Goal: Transaction & Acquisition: Download file/media

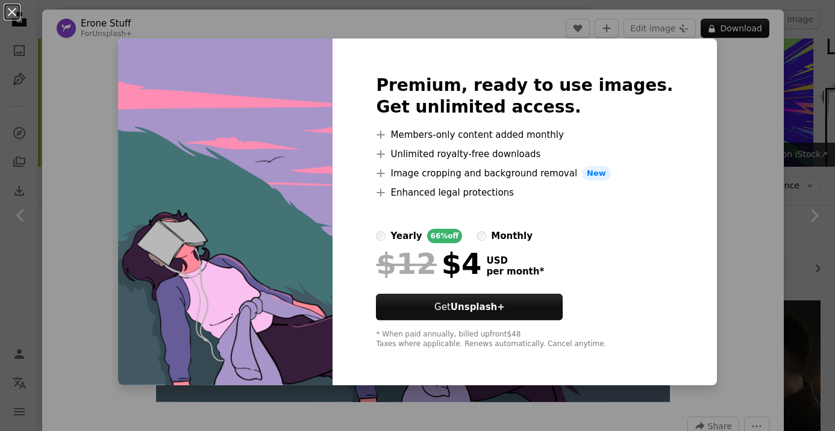
scroll to position [3122, 0]
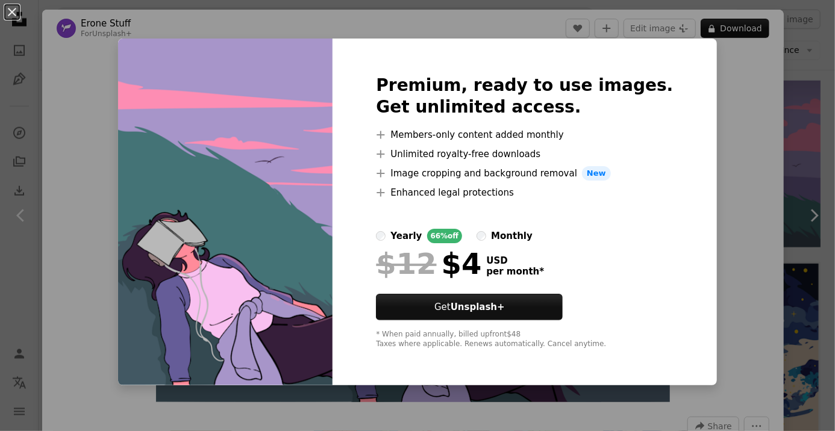
click at [759, 272] on div "An X shape Premium, ready to use images. Get unlimited access. A plus sign Memb…" at bounding box center [417, 215] width 835 height 431
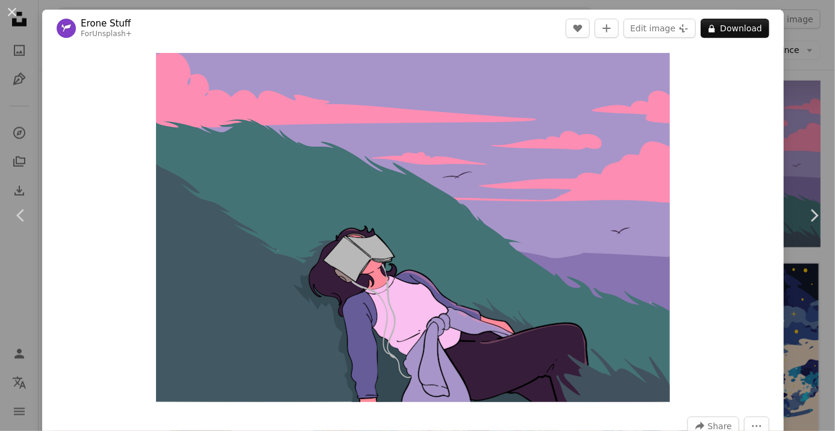
click at [820, 257] on link "Chevron right" at bounding box center [814, 216] width 42 height 116
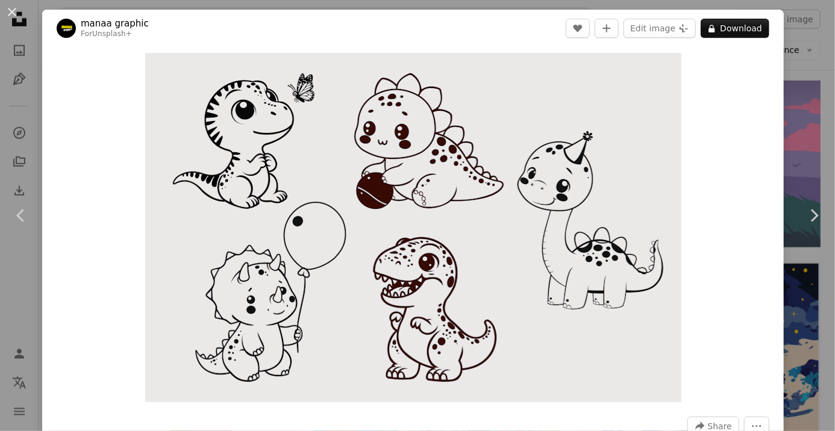
click at [814, 262] on link "Chevron right" at bounding box center [814, 216] width 42 height 116
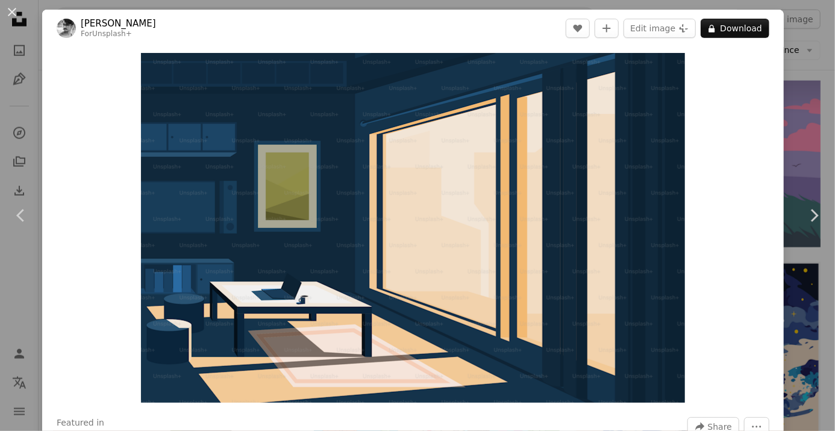
click at [767, 30] on button "A lock Download" at bounding box center [734, 28] width 69 height 19
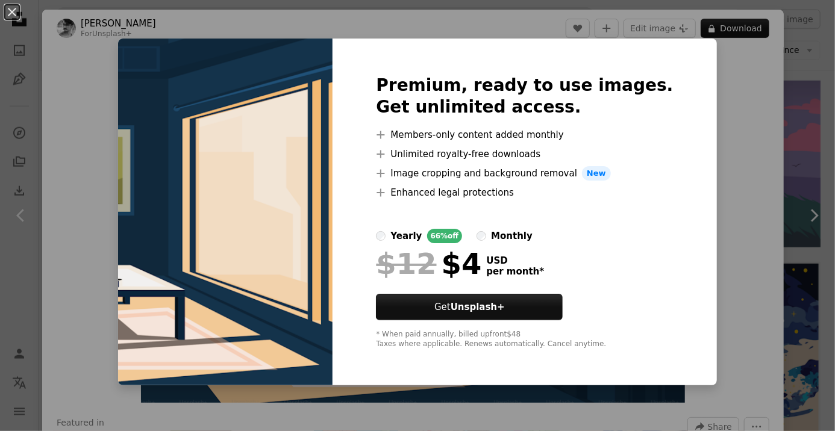
click at [17, 14] on button "An X shape" at bounding box center [12, 12] width 14 height 14
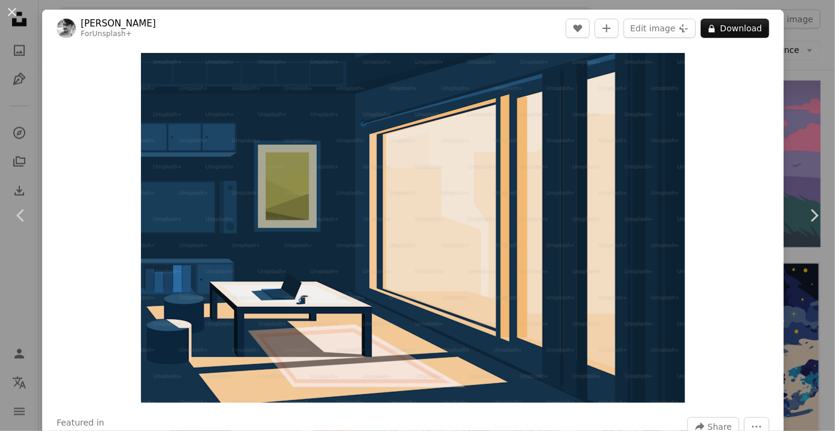
click at [19, 19] on button "An X shape" at bounding box center [12, 12] width 14 height 14
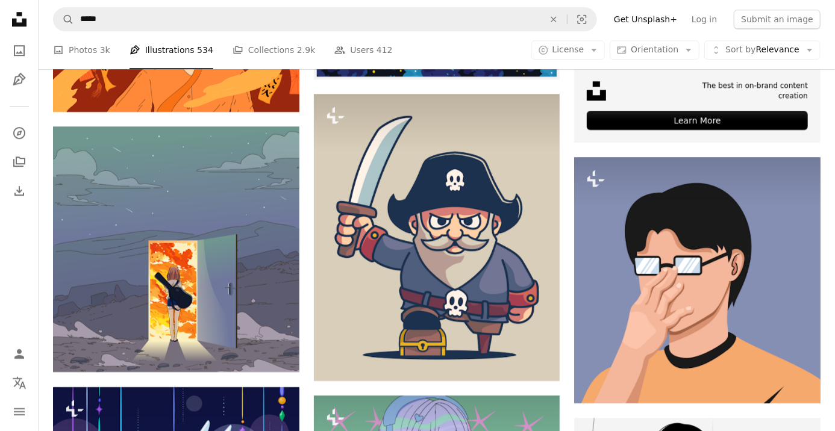
scroll to position [4264, 0]
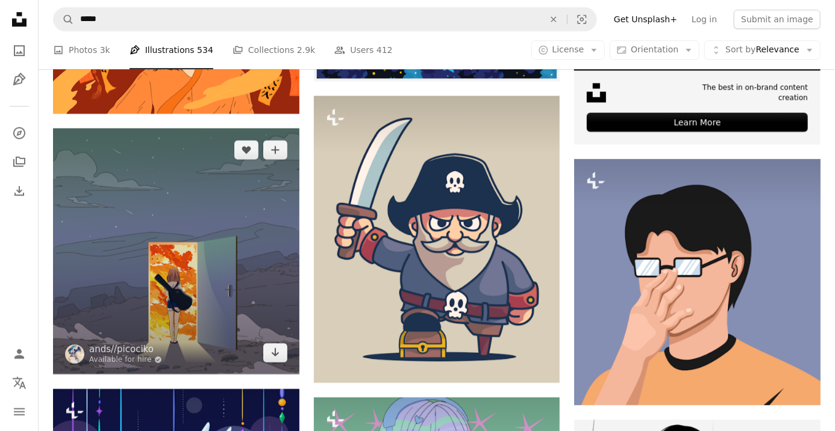
click at [88, 173] on img at bounding box center [176, 251] width 246 height 246
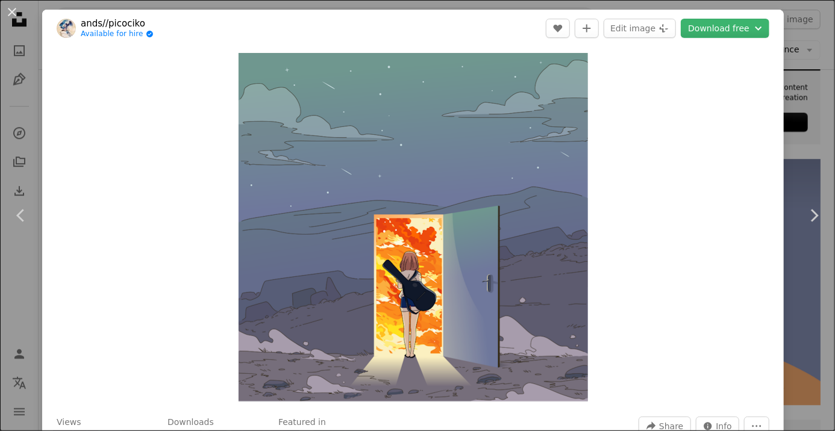
click at [767, 36] on button "Download free Chevron down" at bounding box center [725, 28] width 89 height 19
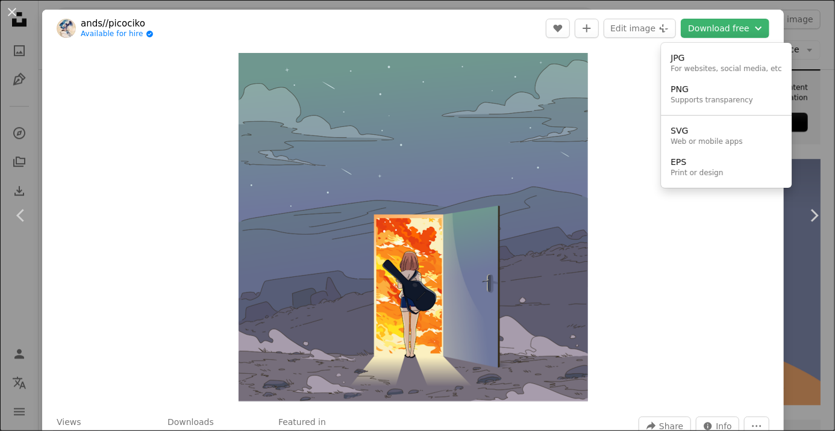
click at [781, 35] on dialog "An X shape Chevron left Chevron right ands//picociko Available for hire A check…" at bounding box center [417, 215] width 835 height 431
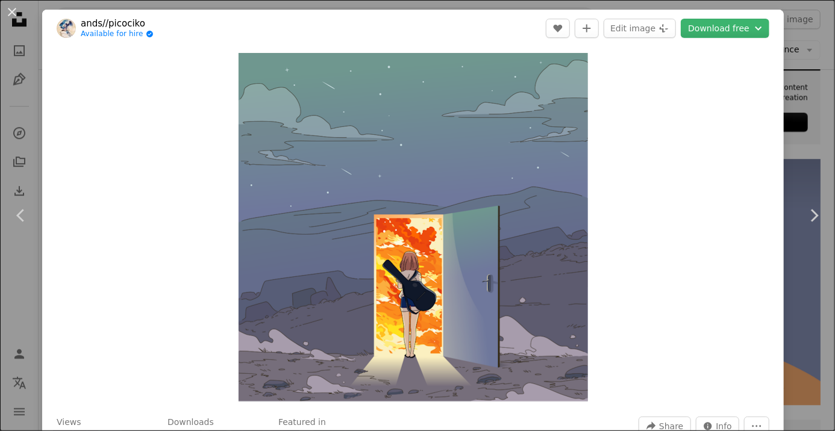
click at [769, 29] on button "Download free Chevron down" at bounding box center [725, 28] width 89 height 19
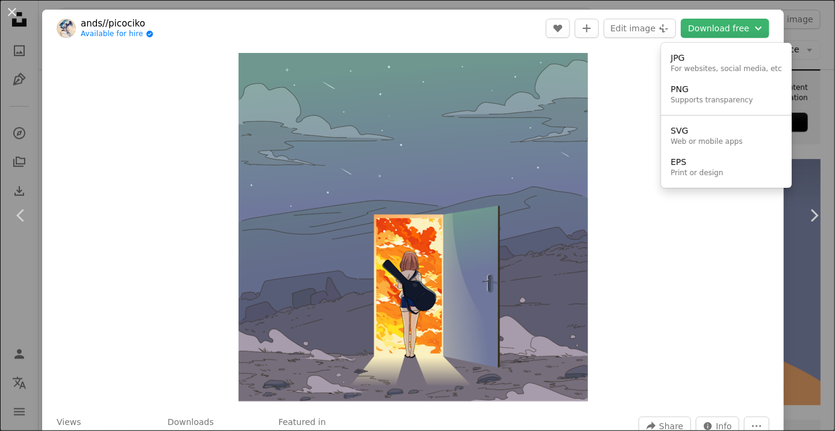
click at [755, 64] on div "For websites, social media, etc" at bounding box center [725, 69] width 111 height 10
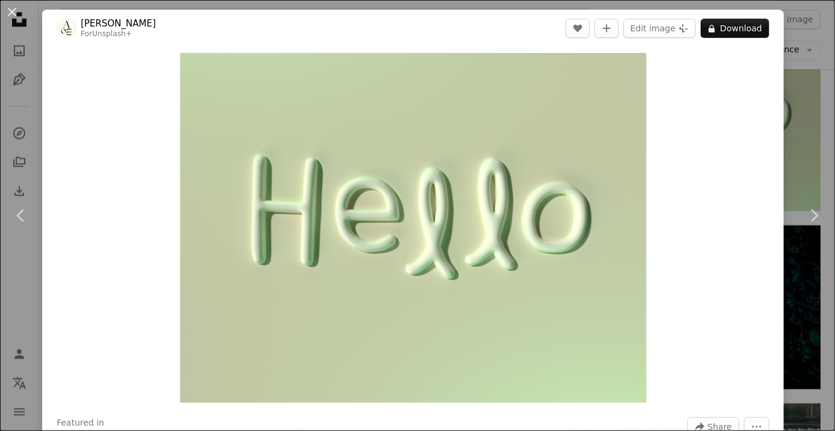
scroll to position [25, 0]
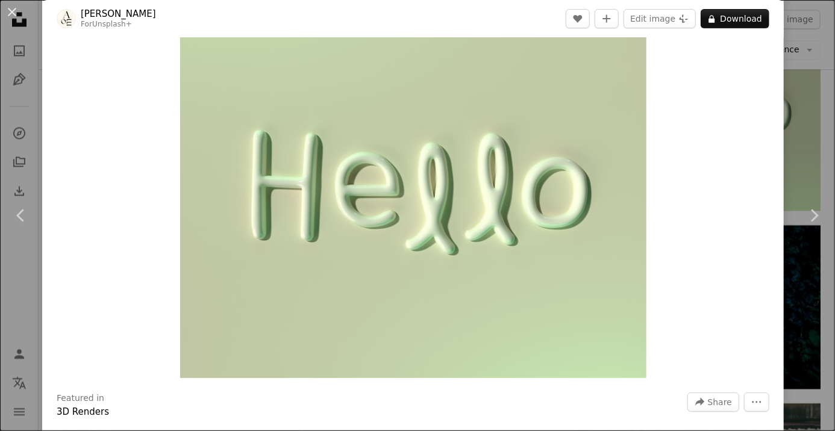
click at [809, 205] on link "Chevron right" at bounding box center [814, 216] width 42 height 116
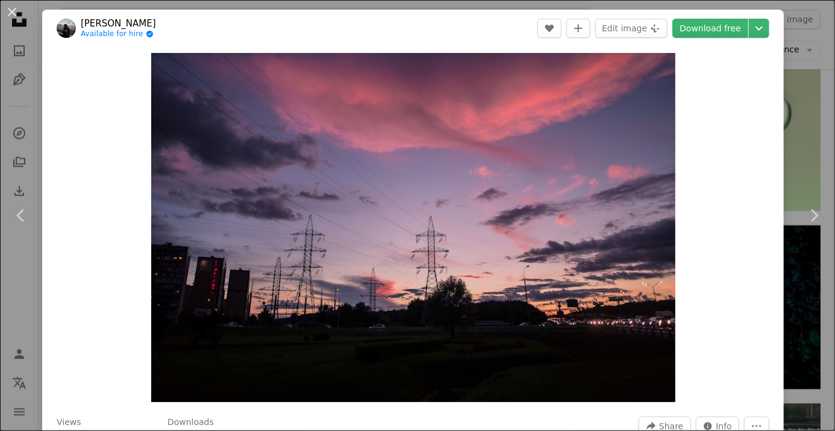
click at [820, 211] on icon "Chevron right" at bounding box center [813, 215] width 19 height 19
click at [13, 18] on button "An X shape" at bounding box center [12, 12] width 14 height 14
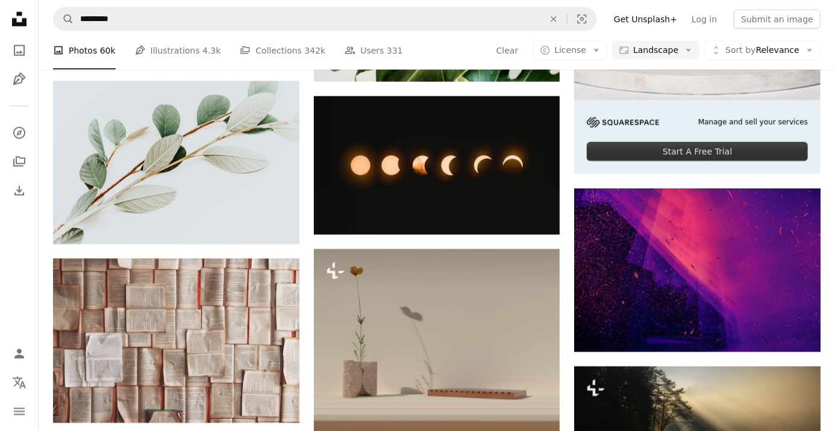
scroll to position [3265, 0]
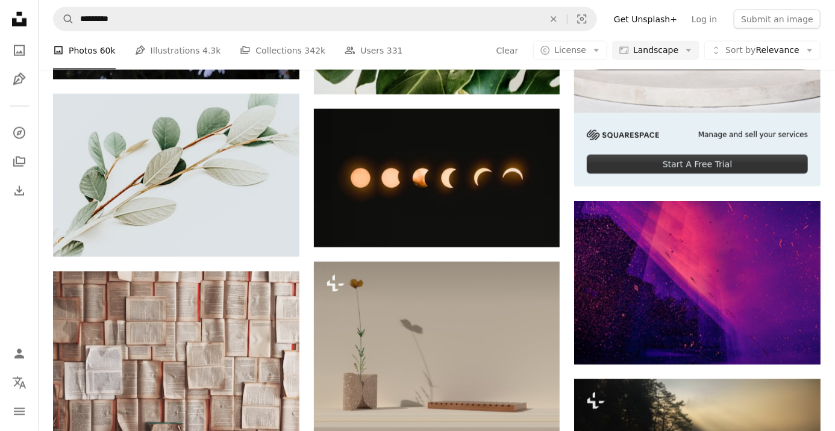
click at [510, 182] on img at bounding box center [437, 178] width 246 height 139
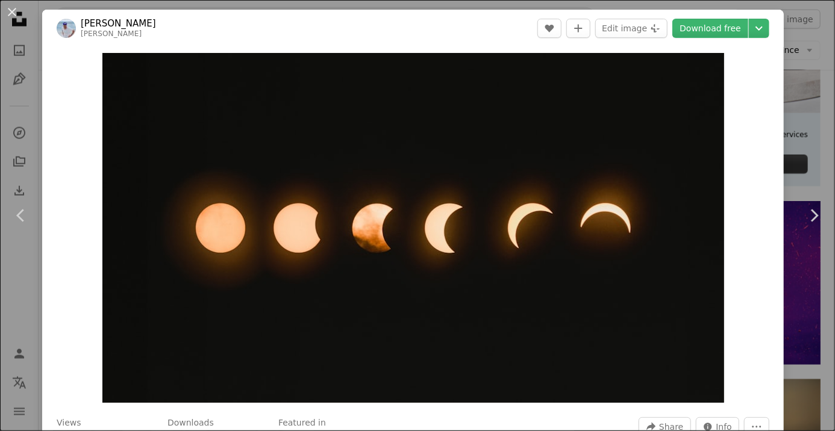
click at [768, 23] on icon "Chevron down" at bounding box center [758, 28] width 19 height 14
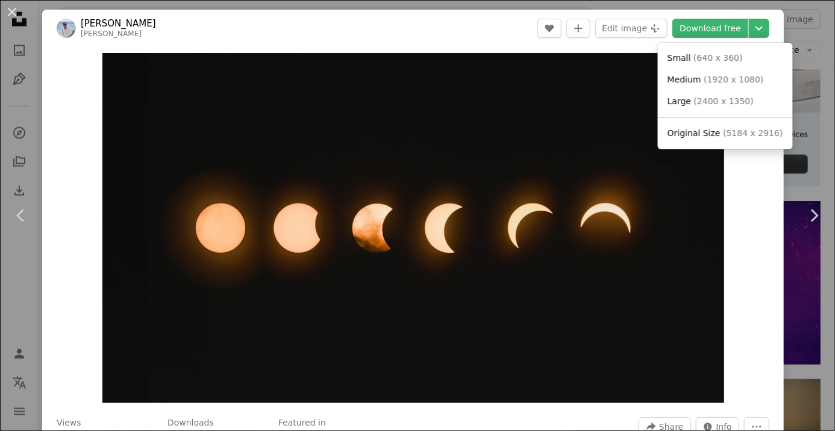
click at [758, 135] on span "( 5184 x 2916 )" at bounding box center [753, 133] width 60 height 10
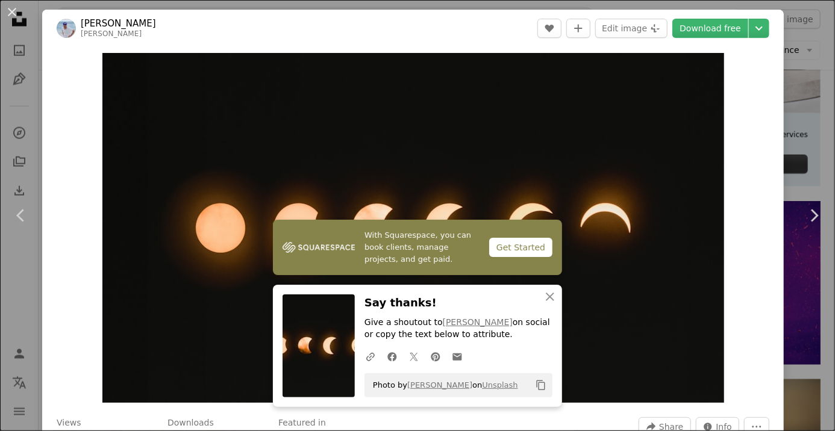
click at [808, 100] on div "An X shape Chevron left Chevron right [PERSON_NAME] A heart A plus sign Edit im…" at bounding box center [417, 215] width 835 height 431
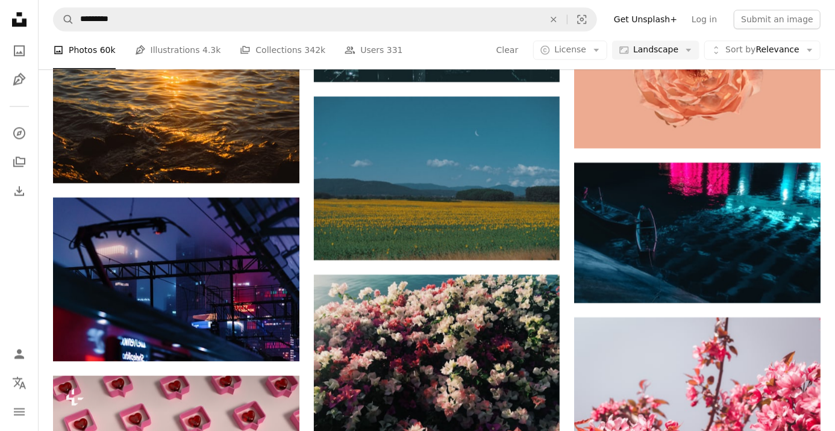
scroll to position [3835, 0]
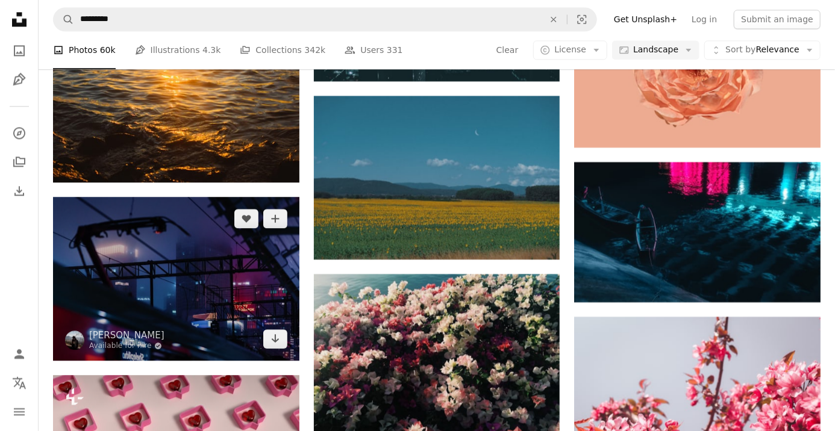
click at [113, 230] on img at bounding box center [176, 279] width 246 height 164
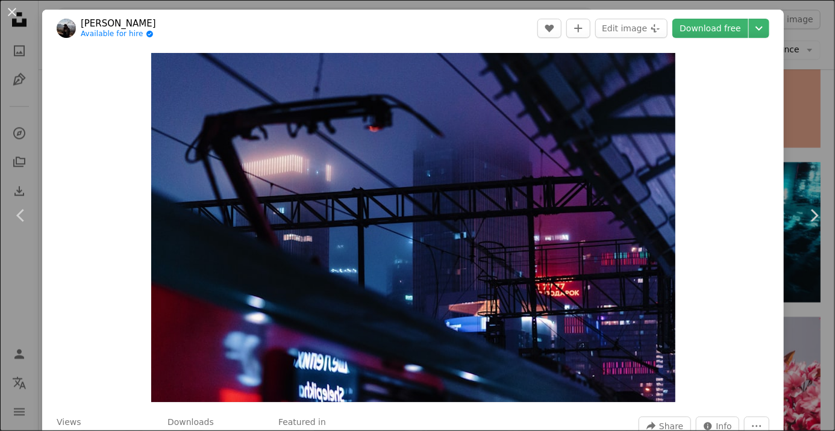
click at [769, 31] on button "Chevron down" at bounding box center [759, 28] width 20 height 19
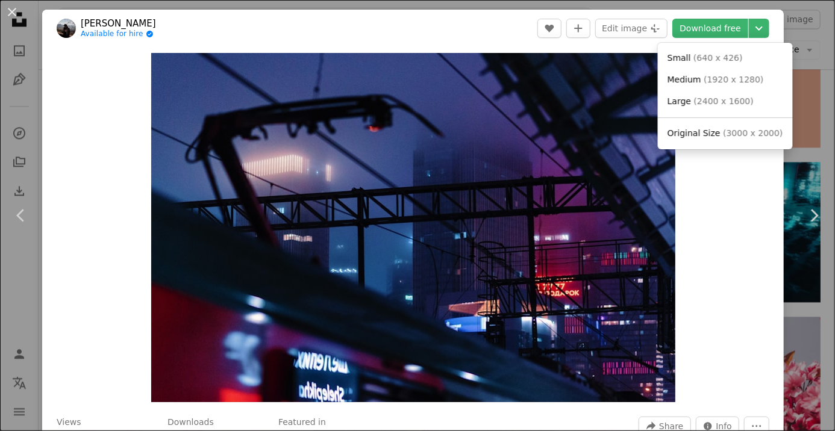
click at [761, 141] on link "Original Size ( 3000 x 2000 )" at bounding box center [724, 134] width 125 height 22
